Goal: Task Accomplishment & Management: Manage account settings

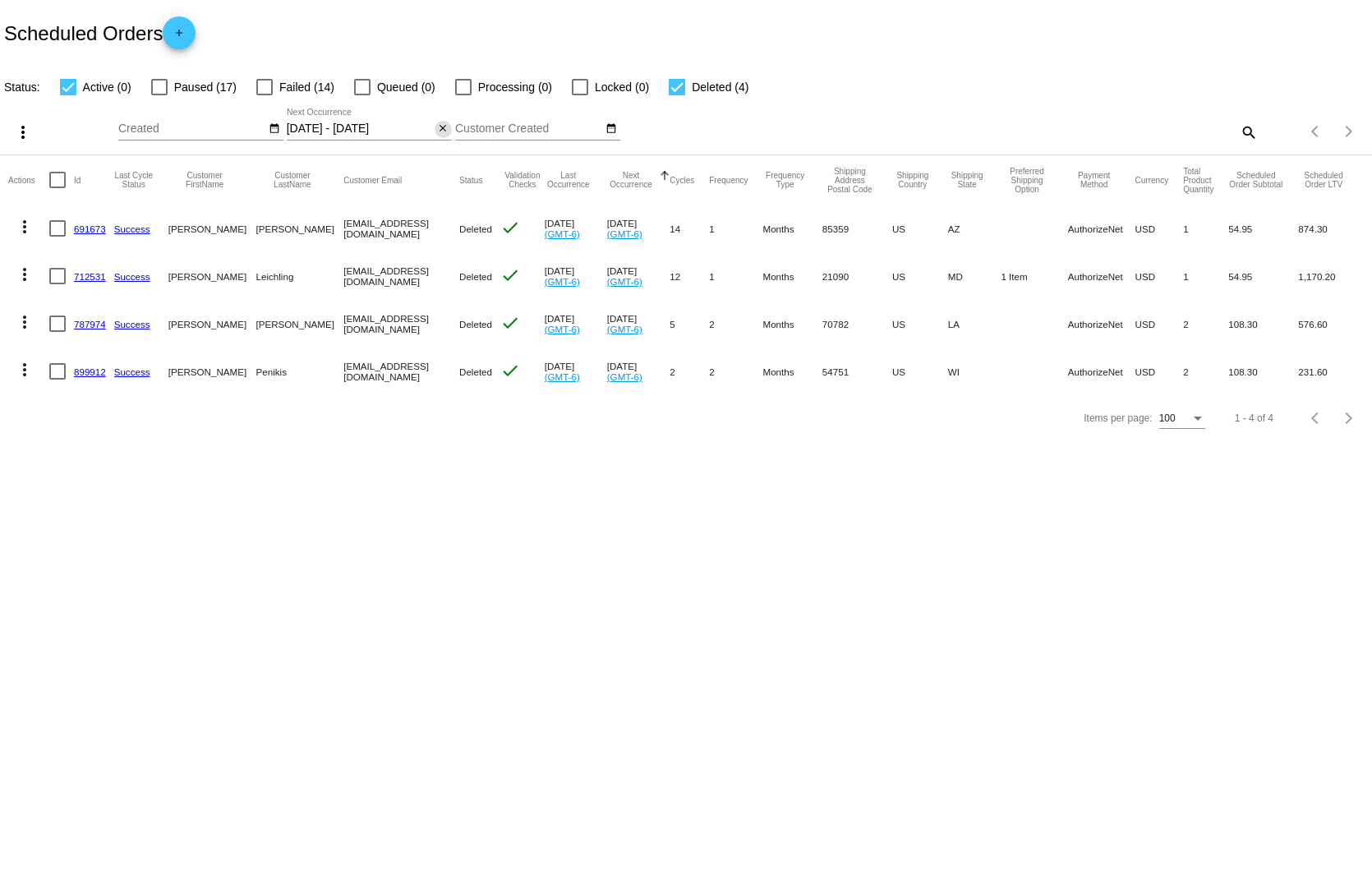
click at [437, 122] on mat-icon "close" at bounding box center [443, 129] width 12 height 13
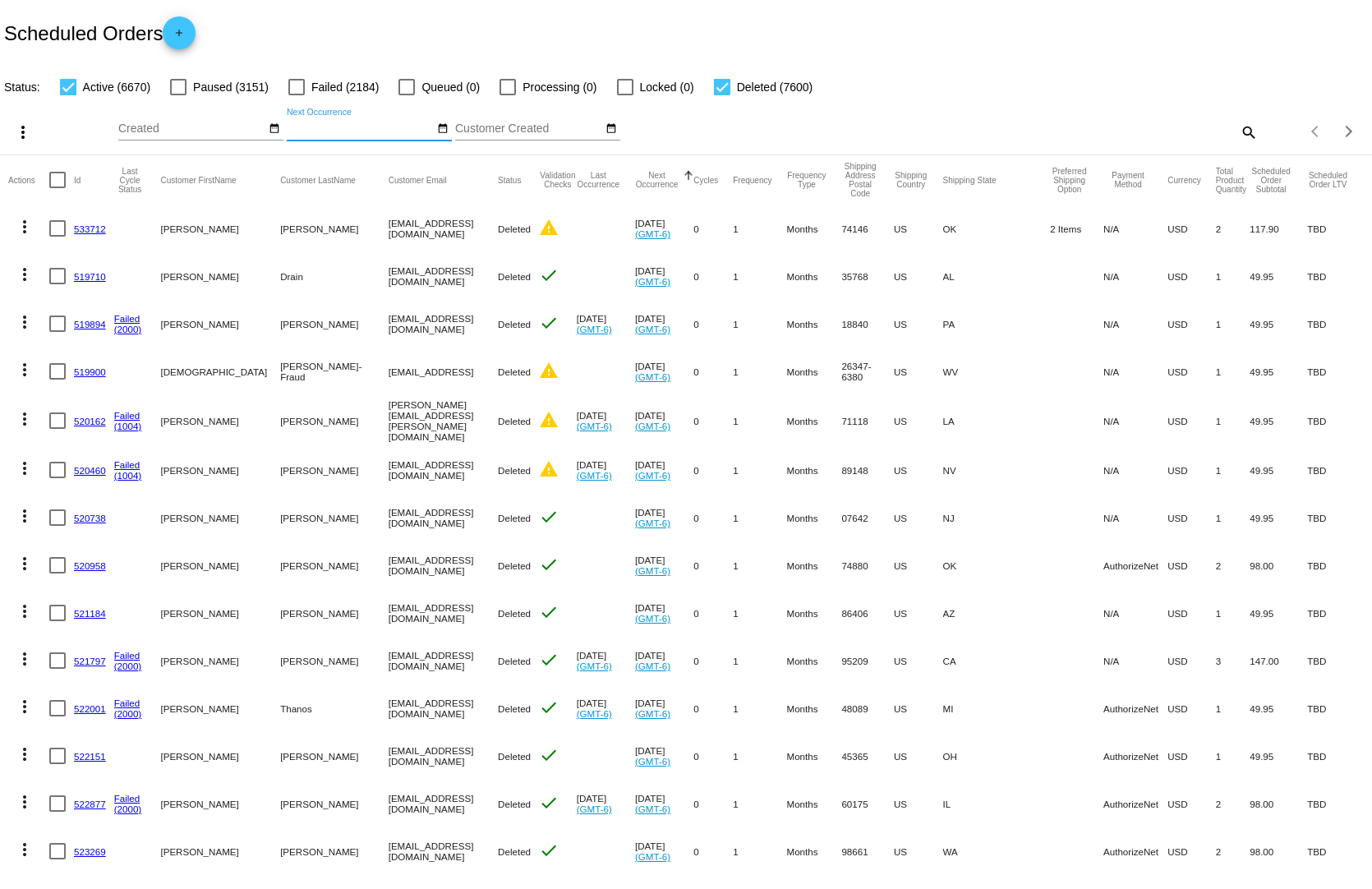
click at [1237, 119] on mat-icon "search" at bounding box center [1247, 132] width 20 height 26
click at [1114, 122] on input "Search" at bounding box center [1087, 129] width 342 height 13
paste input "[EMAIL_ADDRESS][DOMAIN_NAME]"
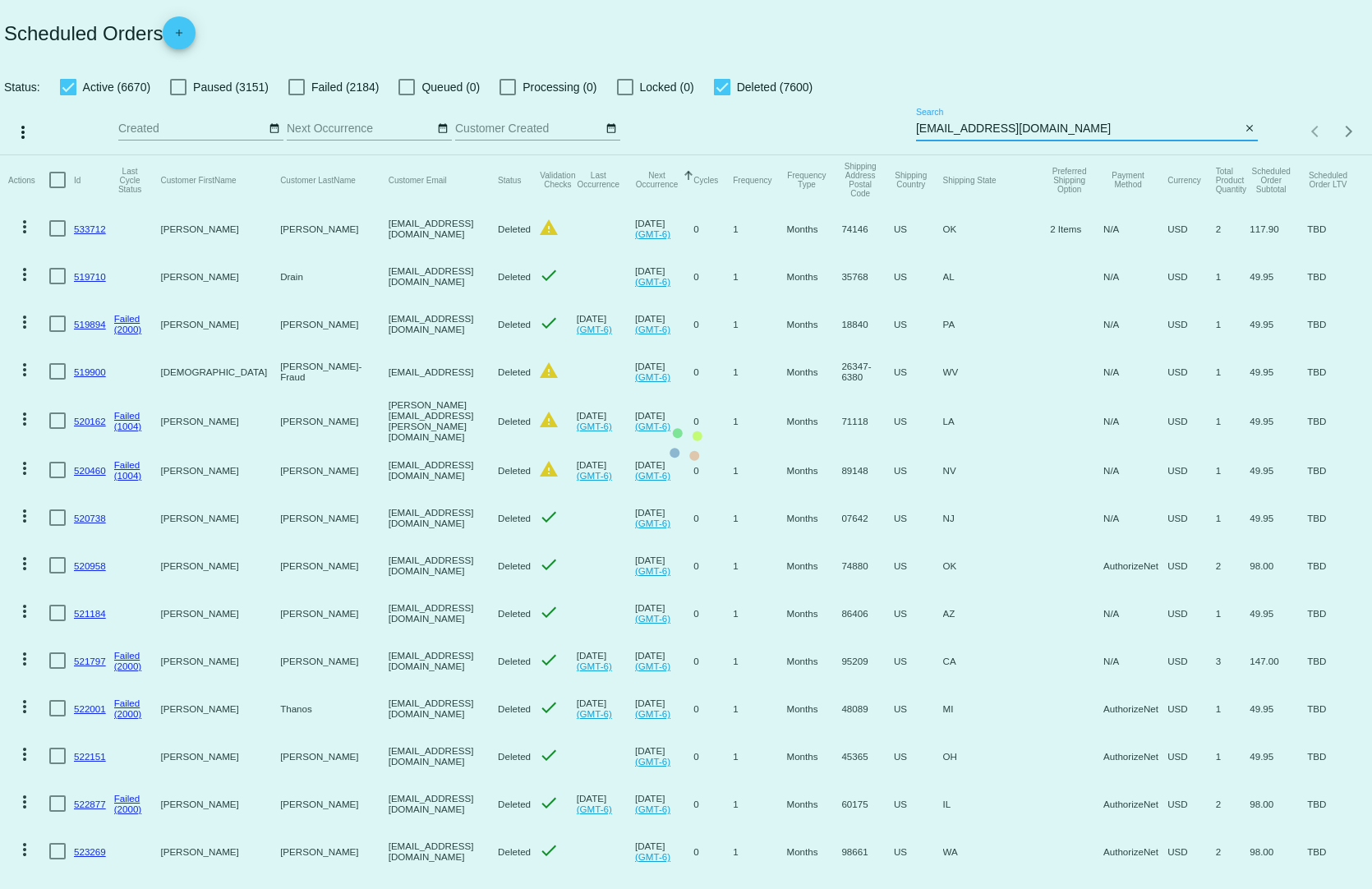
type input "[EMAIL_ADDRESS][DOMAIN_NAME]"
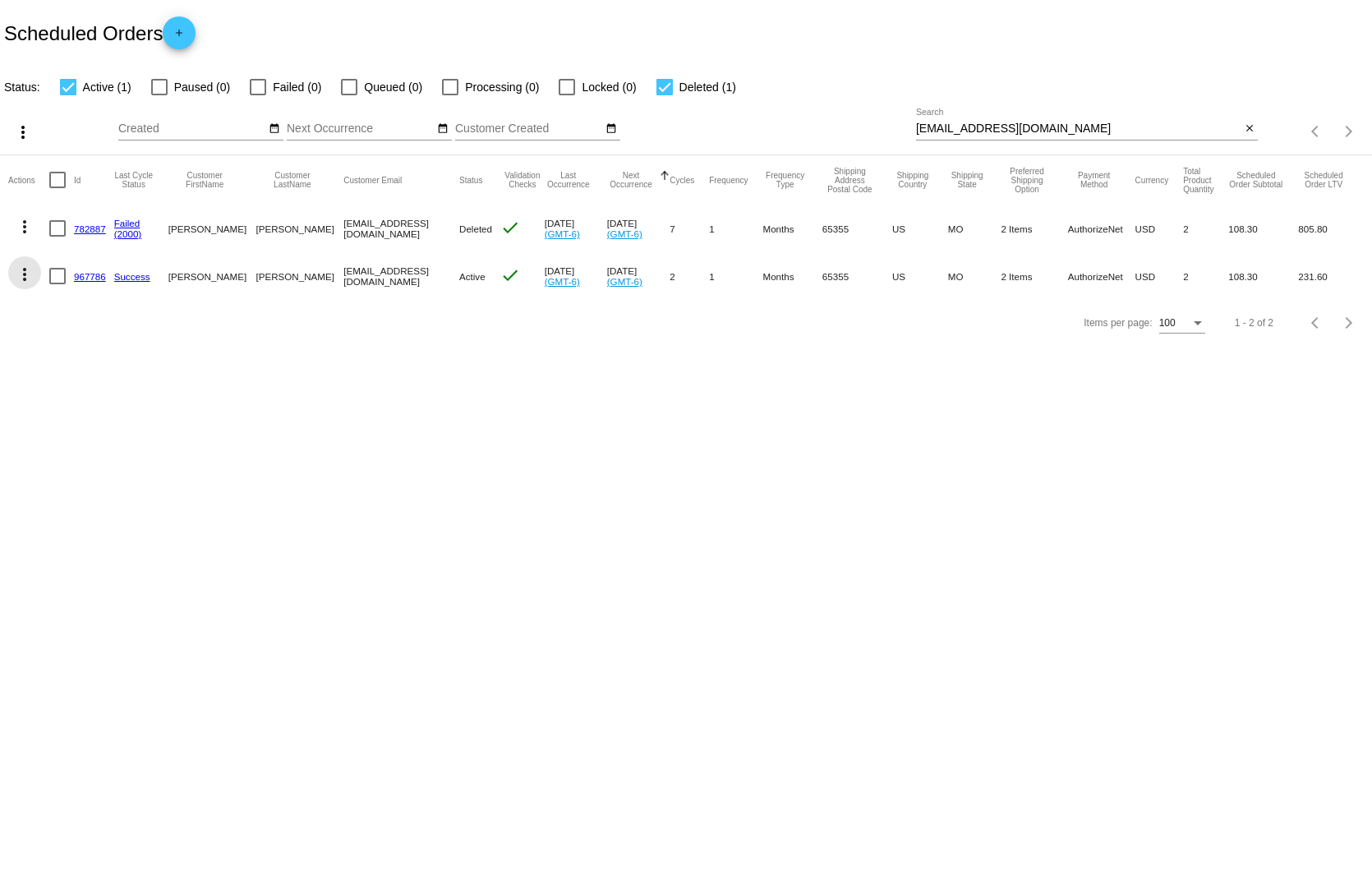
click at [27, 264] on mat-icon "more_vert" at bounding box center [24, 274] width 20 height 20
click at [55, 449] on button "delete Delete" at bounding box center [90, 457] width 163 height 39
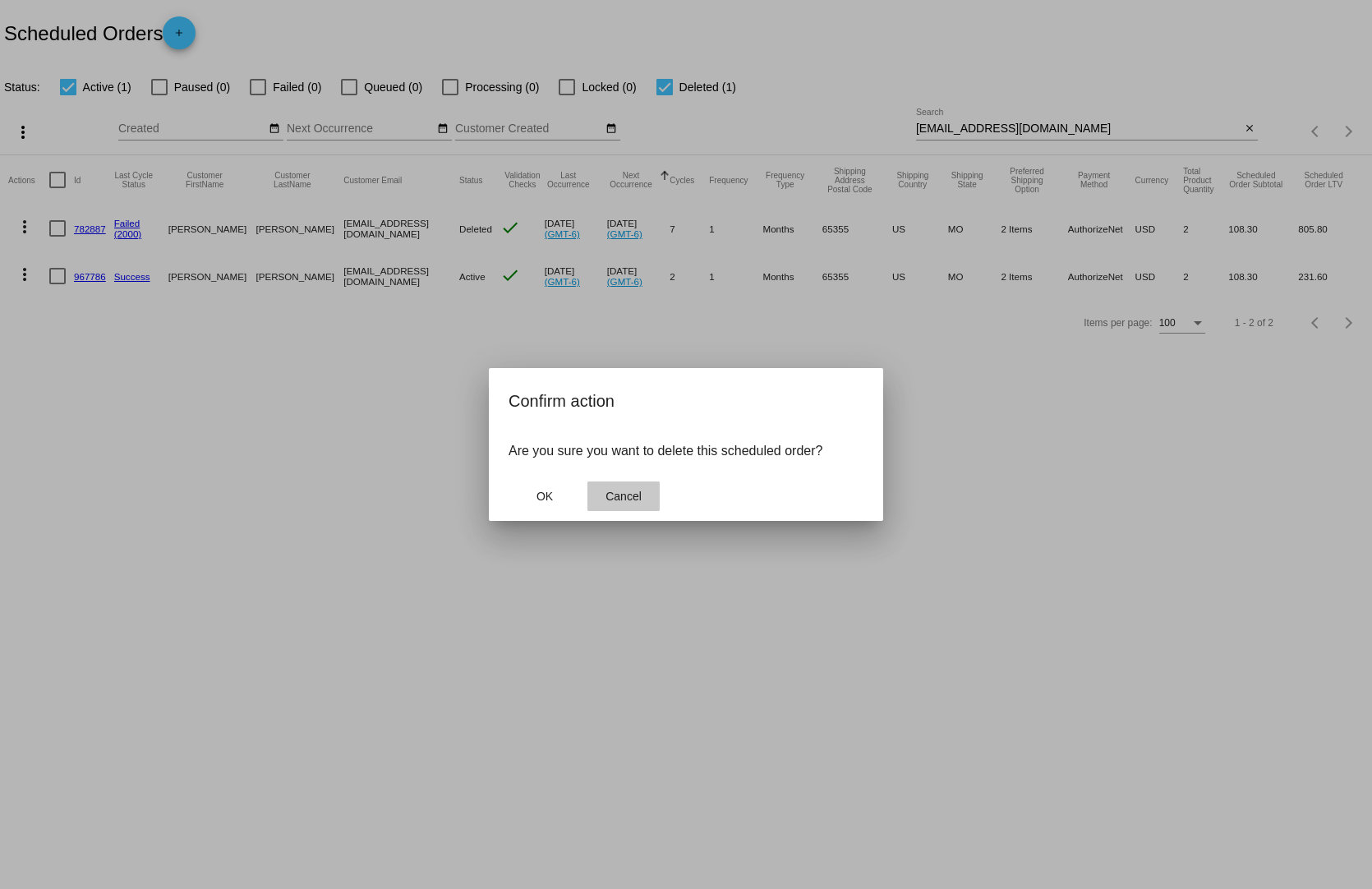
click at [627, 490] on span "Cancel" at bounding box center [624, 497] width 37 height 13
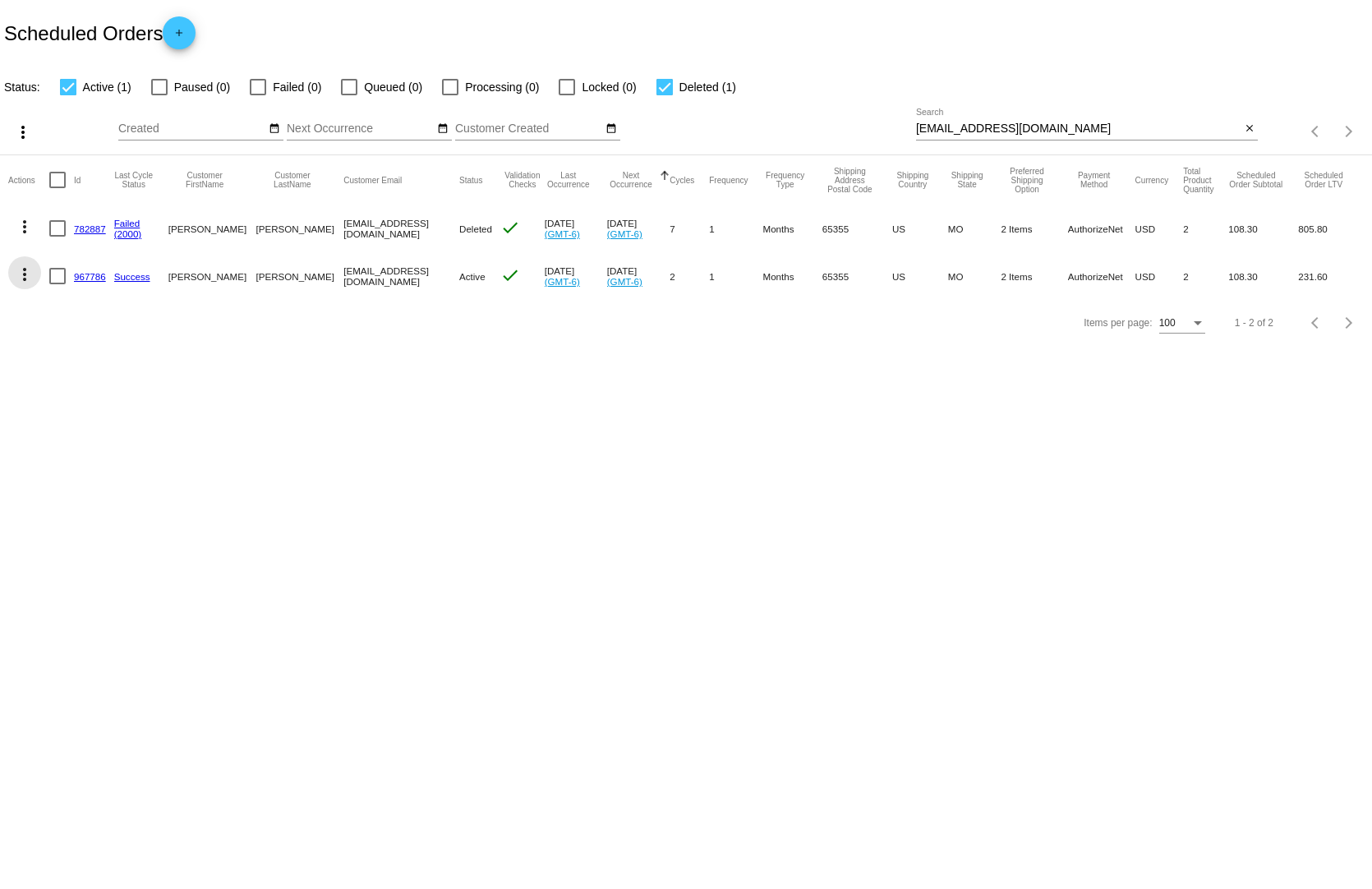
click at [28, 264] on mat-icon "more_vert" at bounding box center [24, 274] width 20 height 20
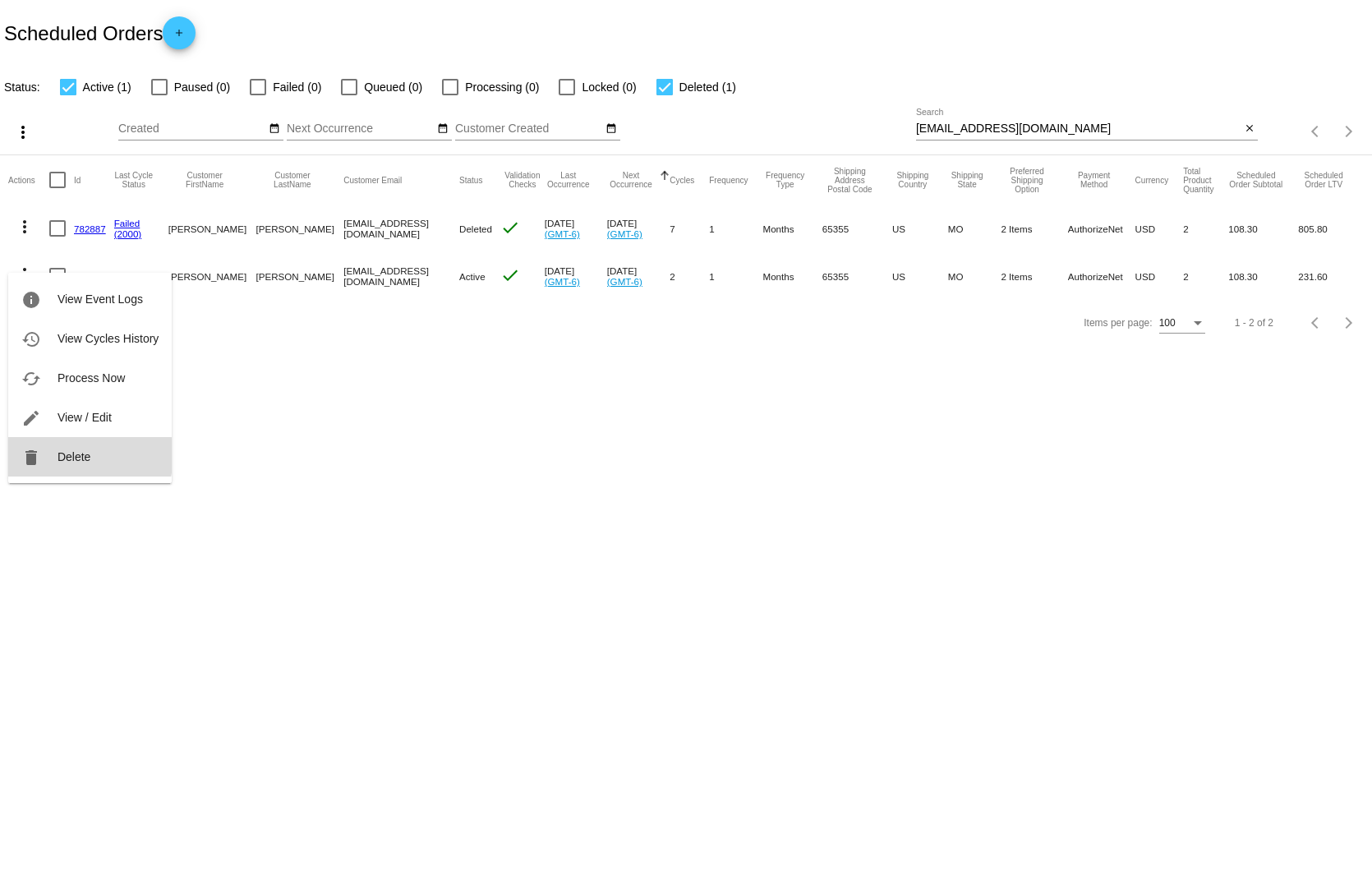
click at [77, 456] on span "Delete" at bounding box center [74, 457] width 33 height 13
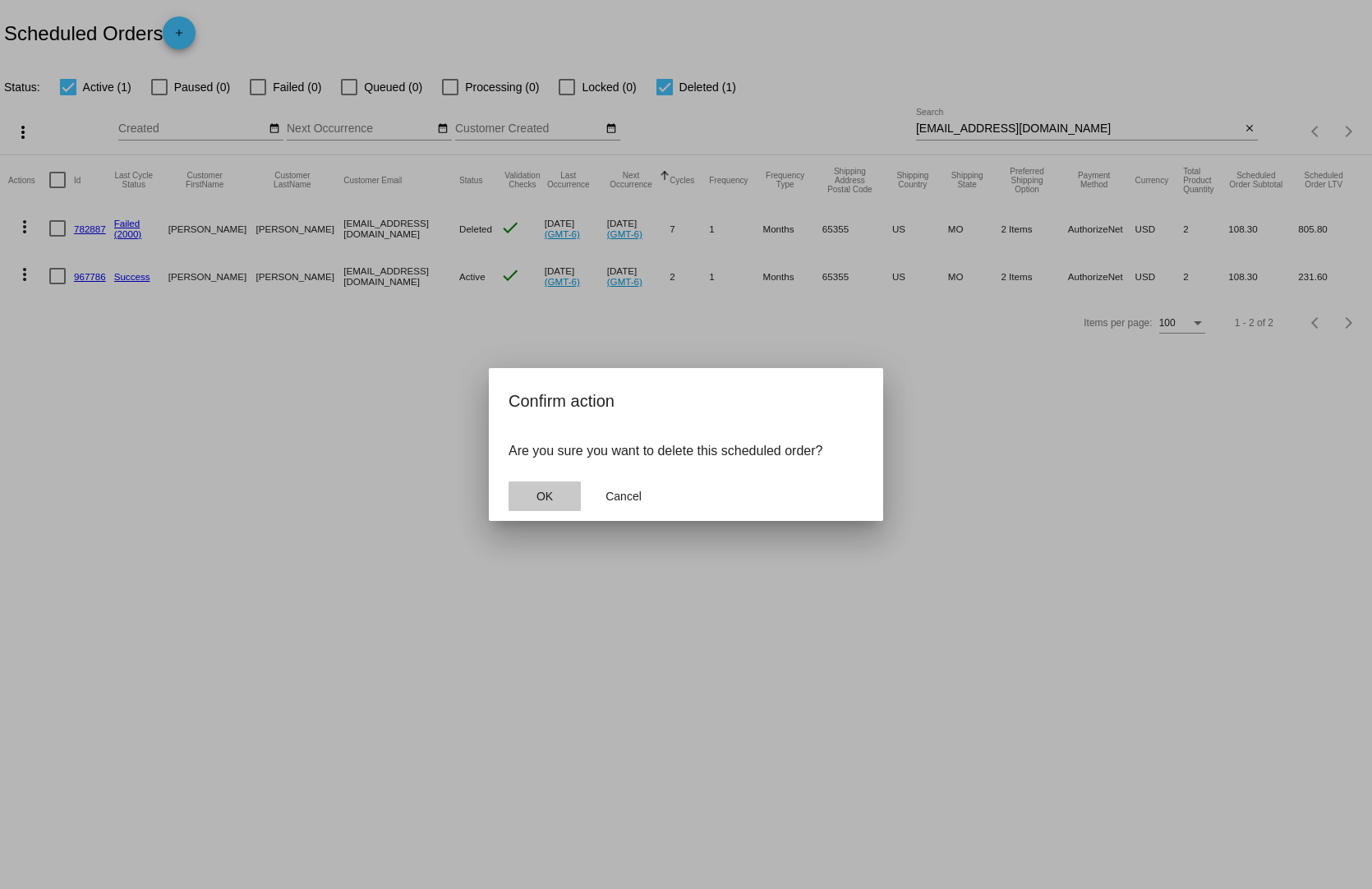
click at [530, 503] on button "OK" at bounding box center [544, 496] width 72 height 30
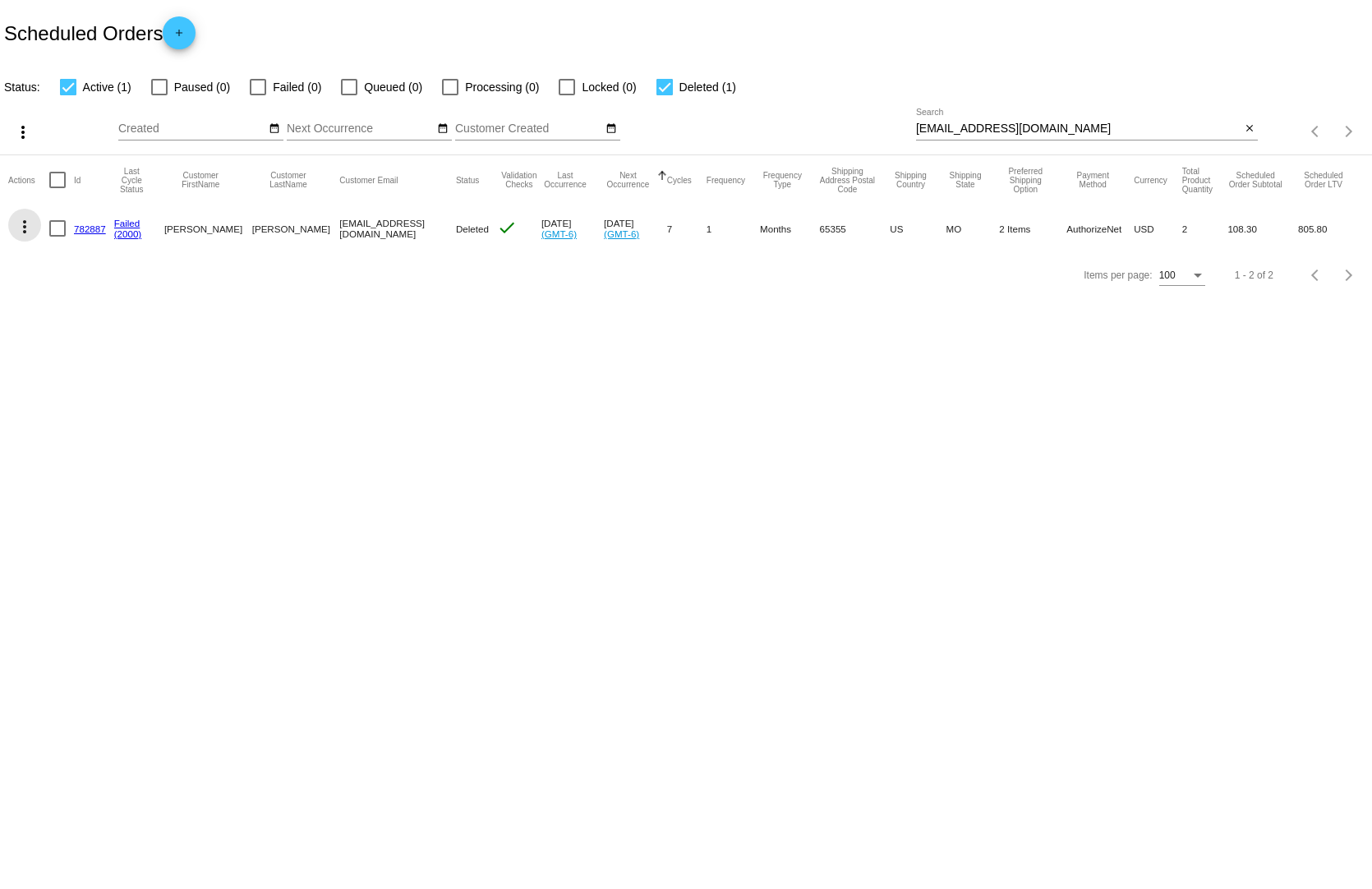
click at [24, 217] on mat-icon "more_vert" at bounding box center [24, 227] width 20 height 20
click at [391, 388] on div at bounding box center [686, 444] width 1372 height 889
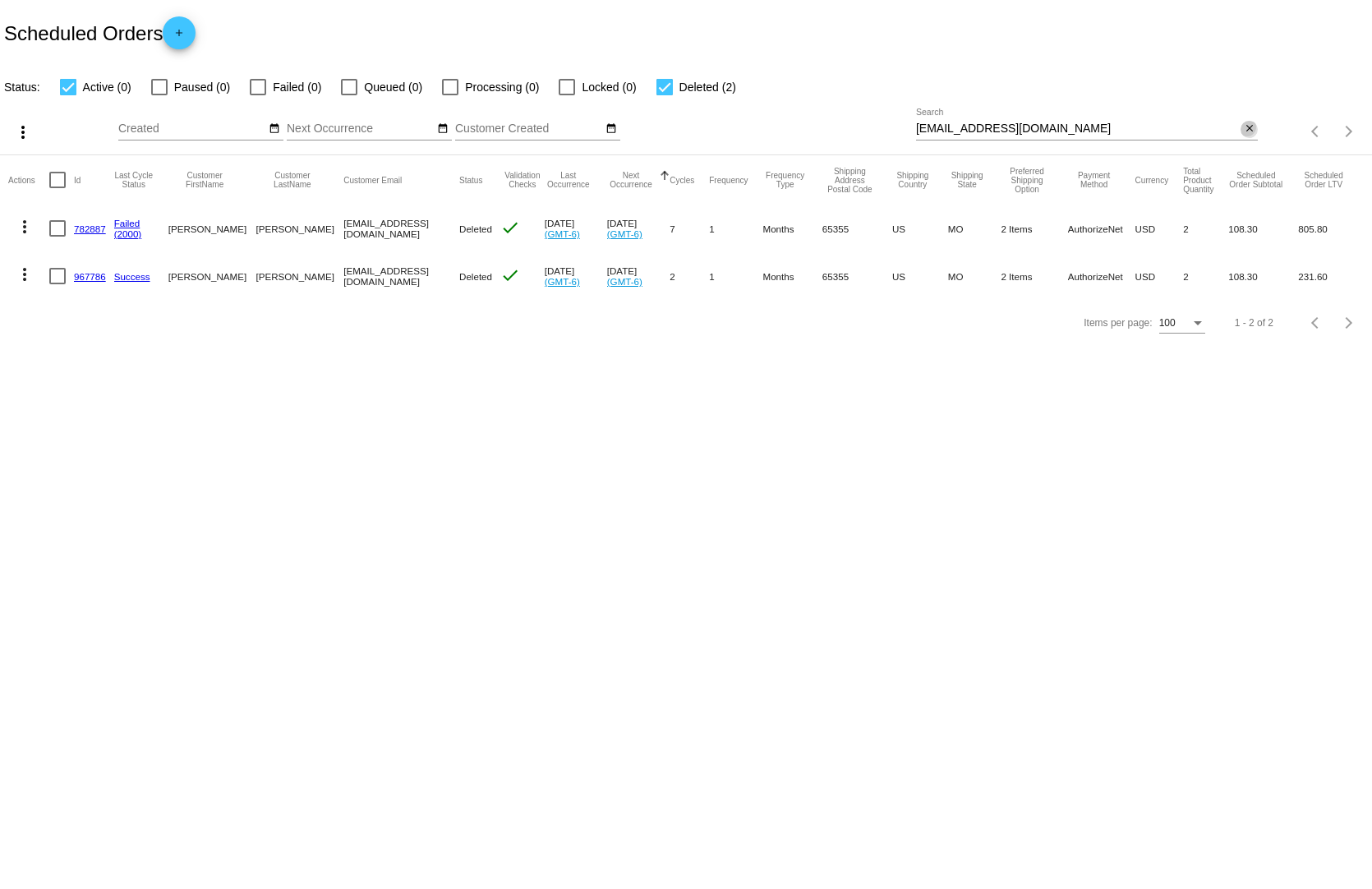
click at [1248, 122] on mat-icon "close" at bounding box center [1249, 129] width 12 height 13
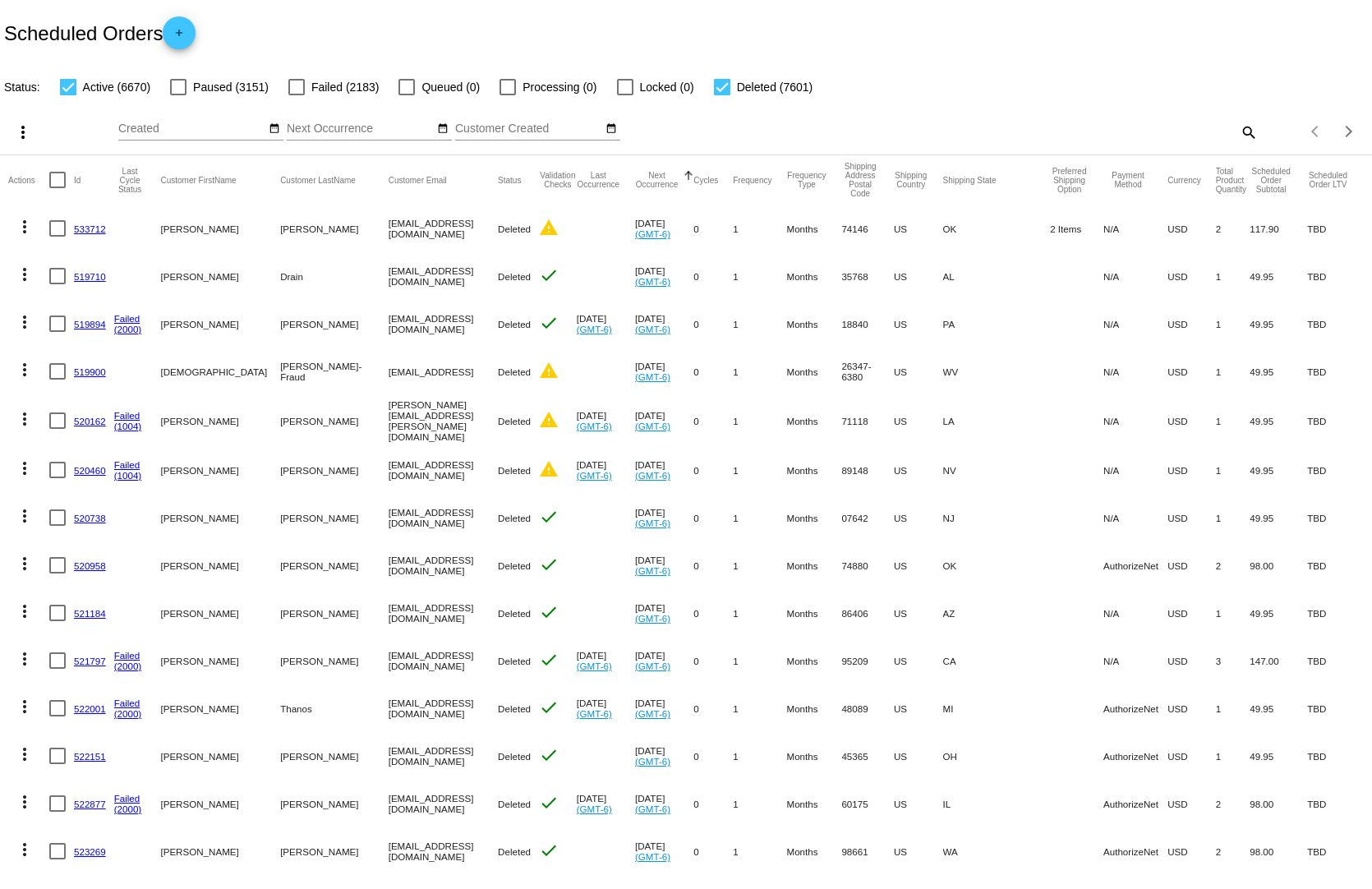
click at [1240, 119] on mat-icon "search" at bounding box center [1247, 132] width 20 height 26
click at [1095, 122] on input "Search" at bounding box center [1087, 129] width 342 height 13
paste input "[EMAIL_ADDRESS][DOMAIN_NAME]"
type input "[EMAIL_ADDRESS][DOMAIN_NAME]"
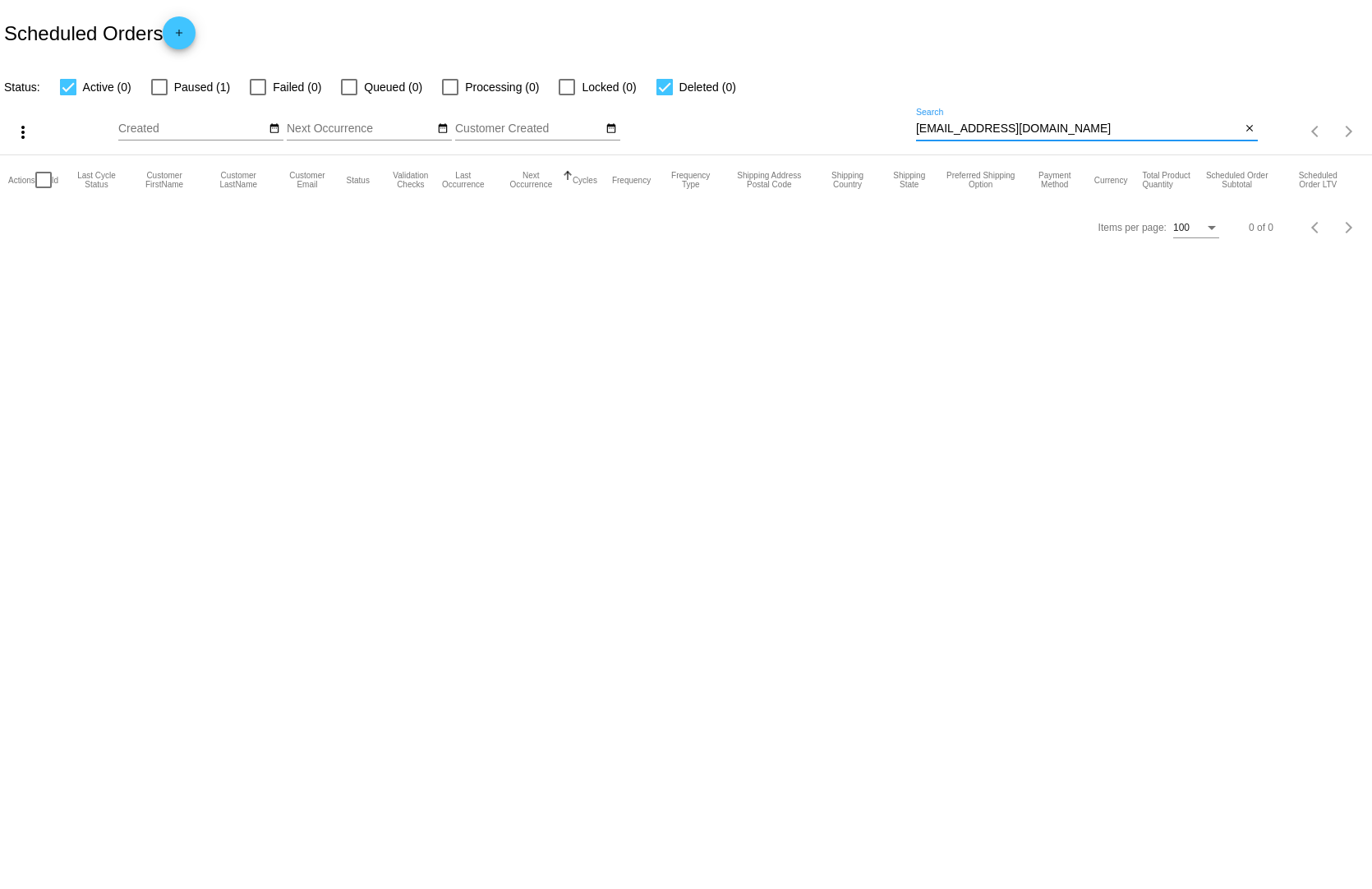
click at [151, 79] on div at bounding box center [159, 86] width 16 height 16
click at [159, 95] on input "Paused (1)" at bounding box center [159, 95] width 1 height 1
checkbox input "true"
